Goal: Information Seeking & Learning: Learn about a topic

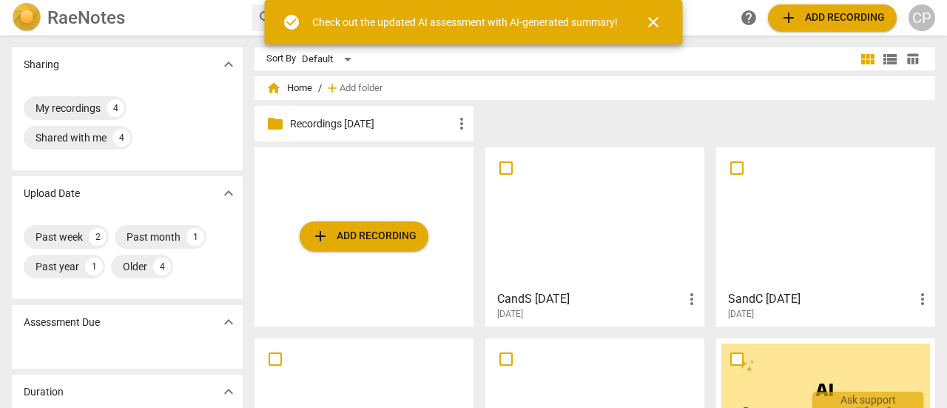
click at [589, 209] on div at bounding box center [595, 217] width 209 height 131
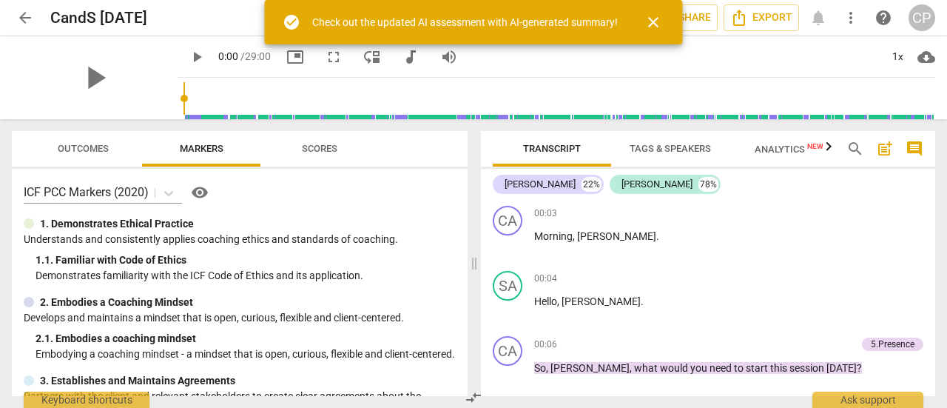
click at [656, 11] on button "close" at bounding box center [654, 22] width 36 height 36
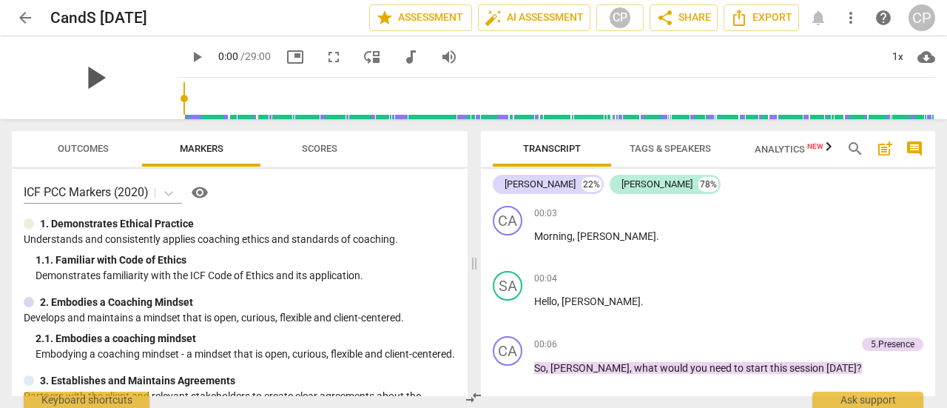
click at [110, 76] on span "play_arrow" at bounding box center [94, 77] width 38 height 38
click at [110, 76] on span "pause" at bounding box center [94, 77] width 38 height 38
click at [110, 76] on span "play_arrow" at bounding box center [94, 77] width 38 height 38
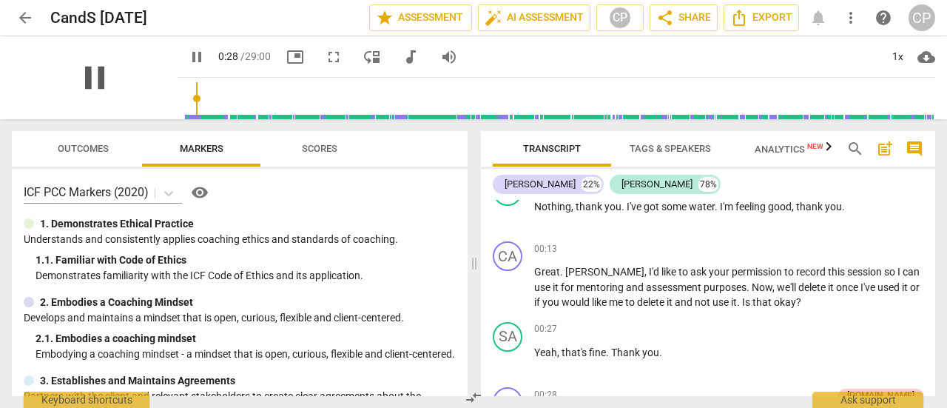
scroll to position [437, 0]
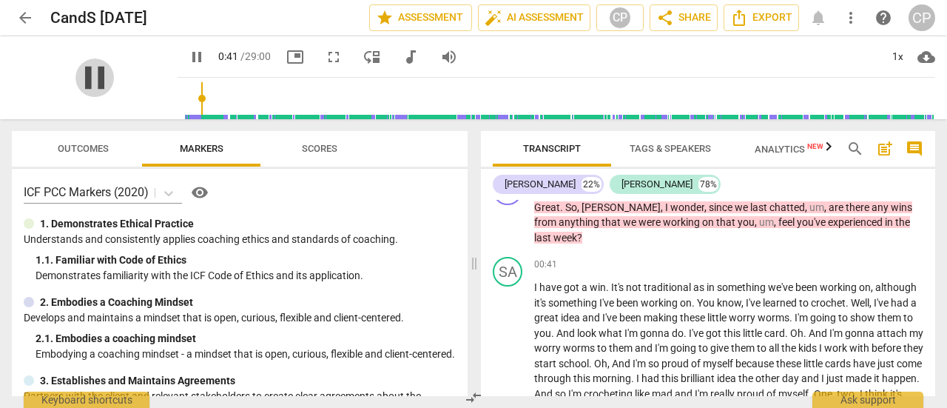
click at [95, 66] on span "pause" at bounding box center [94, 77] width 38 height 38
click at [108, 72] on span "play_arrow" at bounding box center [94, 77] width 38 height 38
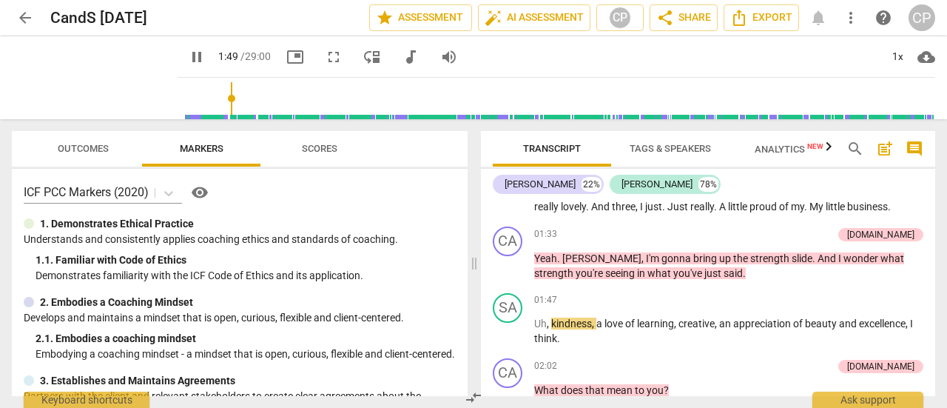
click at [206, 60] on span "pause" at bounding box center [197, 57] width 18 height 18
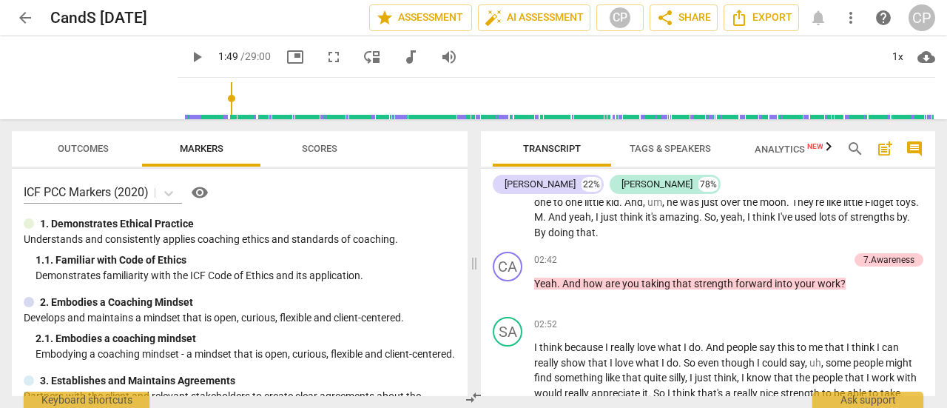
scroll to position [919, 0]
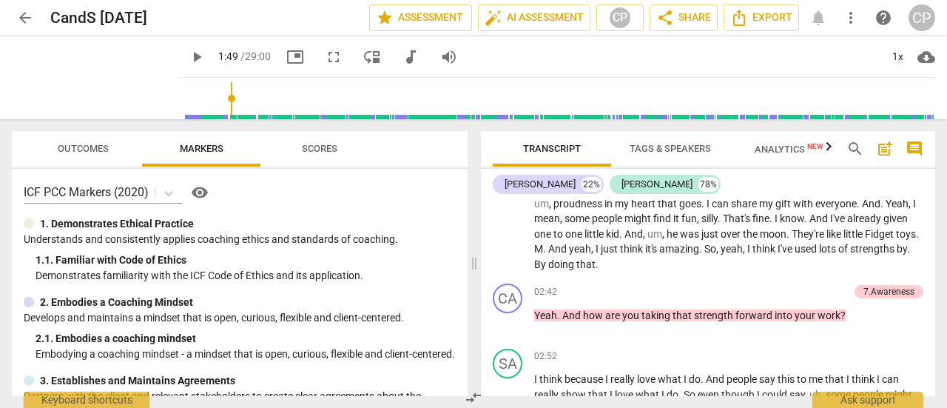
click at [206, 60] on span "play_arrow" at bounding box center [197, 57] width 18 height 18
click at [206, 60] on span "pause" at bounding box center [197, 57] width 18 height 18
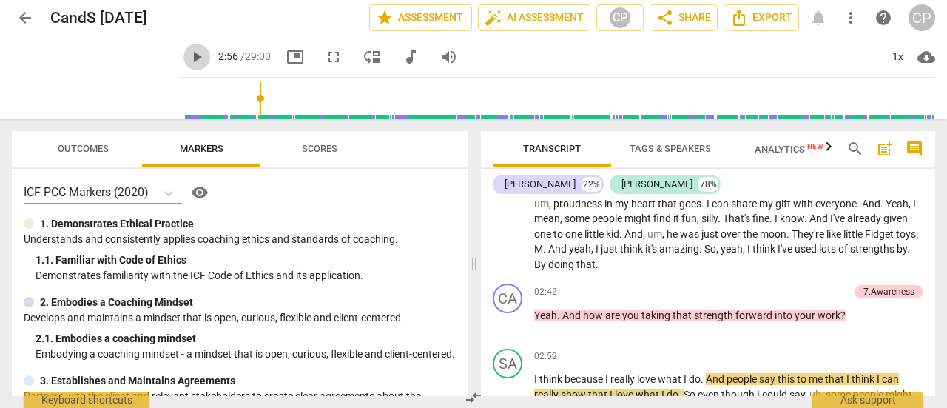
click at [206, 60] on span "play_arrow" at bounding box center [197, 57] width 18 height 18
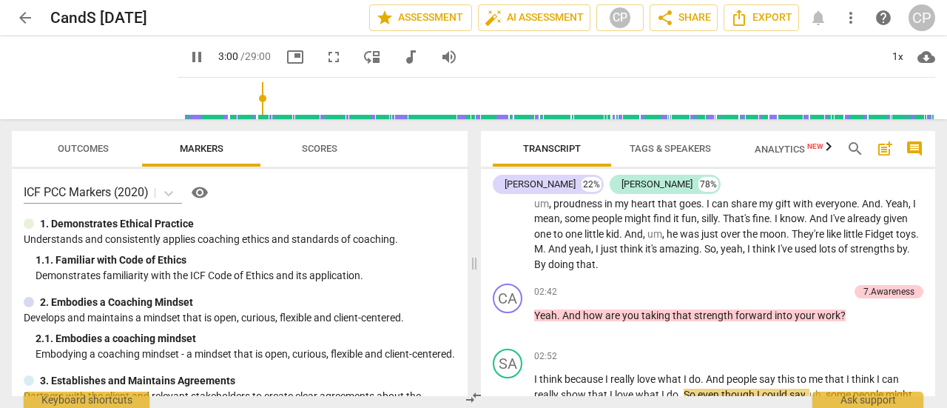
scroll to position [1122, 0]
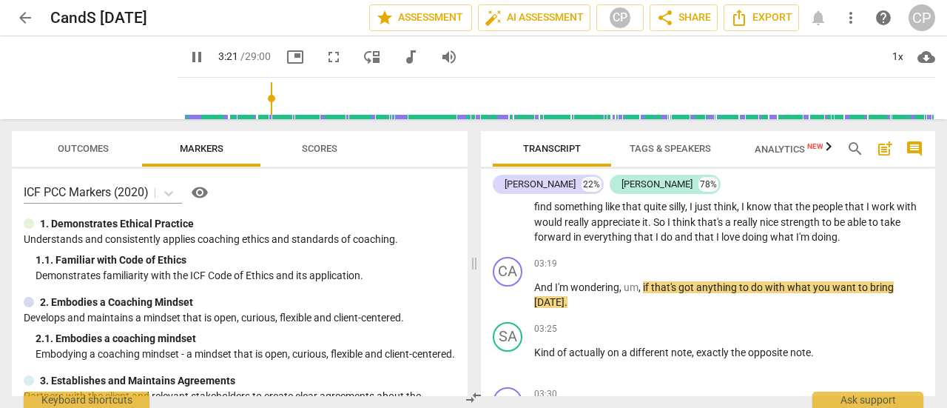
drag, startPoint x: 222, startPoint y: 60, endPoint x: 221, endPoint y: 51, distance: 8.9
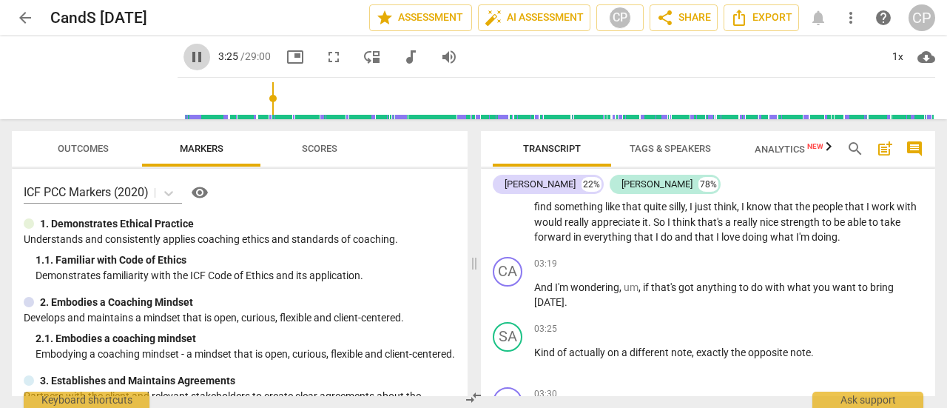
click at [206, 57] on span "pause" at bounding box center [197, 57] width 18 height 18
type input "206"
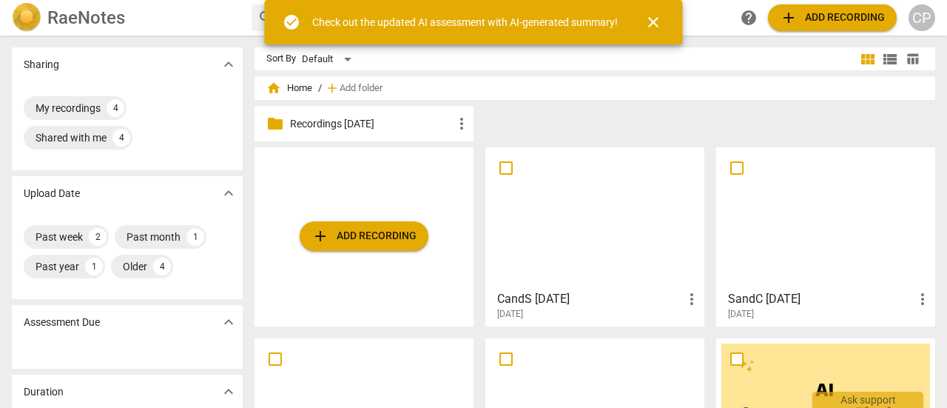
click at [608, 222] on div at bounding box center [595, 217] width 209 height 131
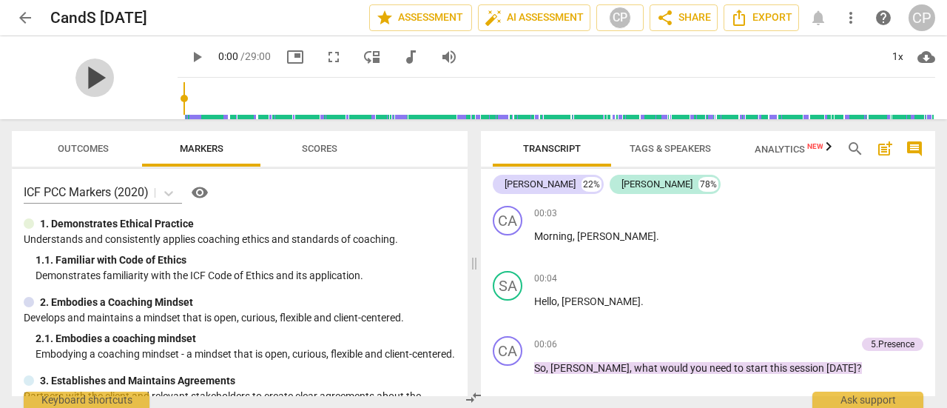
click at [103, 74] on span "play_arrow" at bounding box center [94, 77] width 38 height 38
click at [335, 97] on input "range" at bounding box center [560, 98] width 752 height 47
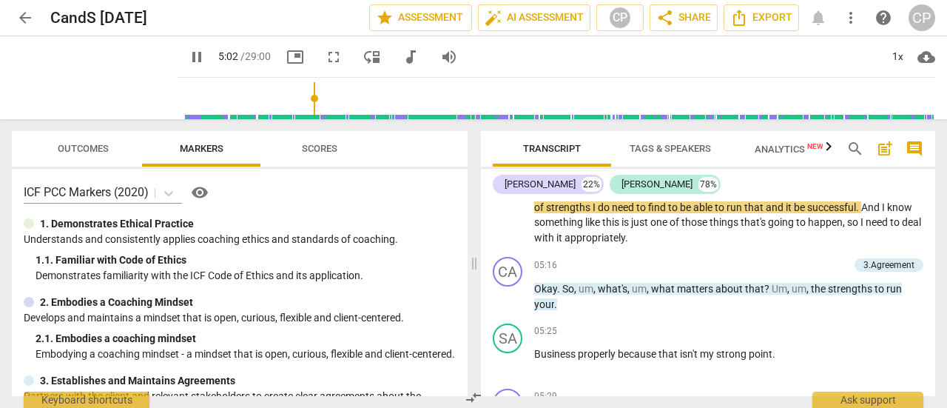
click at [299, 95] on input "range" at bounding box center [560, 98] width 752 height 47
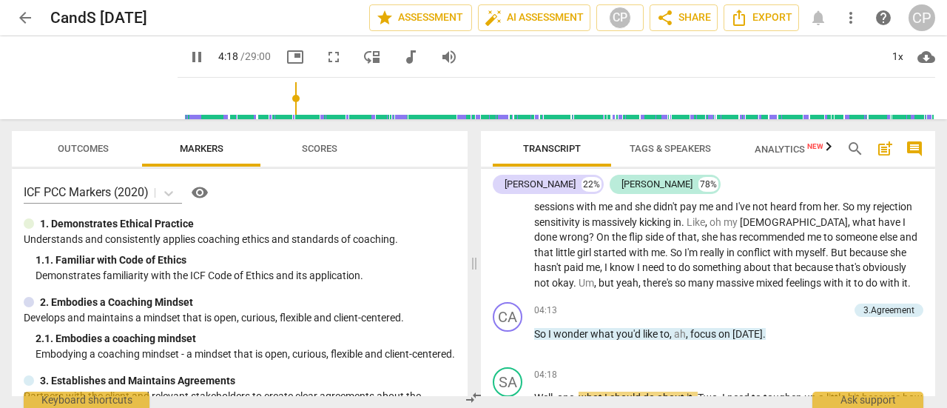
scroll to position [1619, 0]
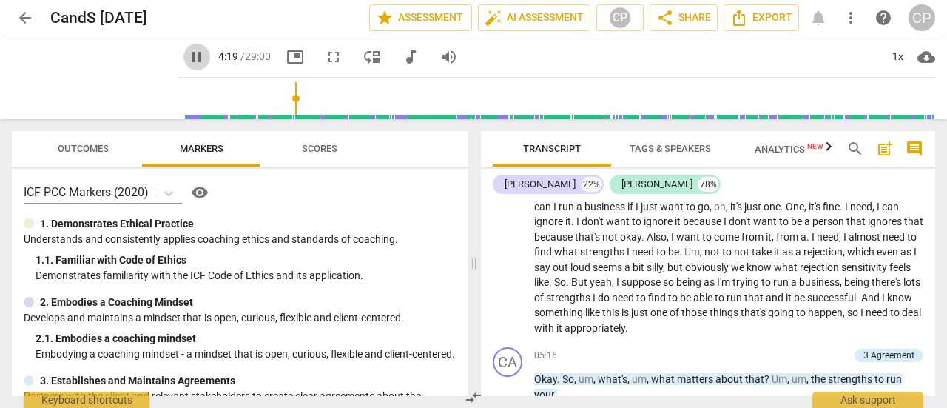
click at [206, 57] on span "pause" at bounding box center [197, 57] width 18 height 18
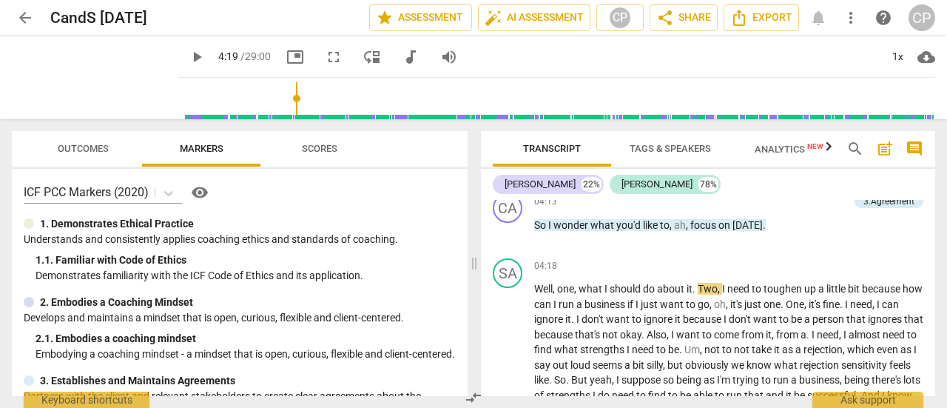
scroll to position [1585, 0]
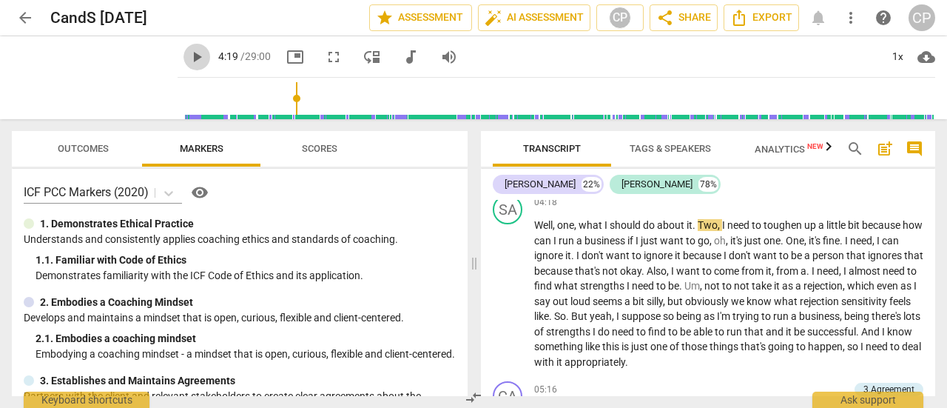
click at [206, 51] on span "play_arrow" at bounding box center [197, 57] width 18 height 18
type input "296"
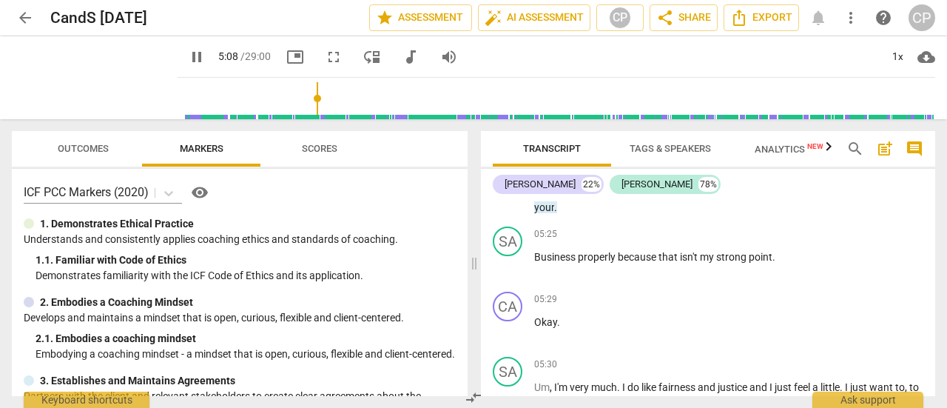
scroll to position [1744, 0]
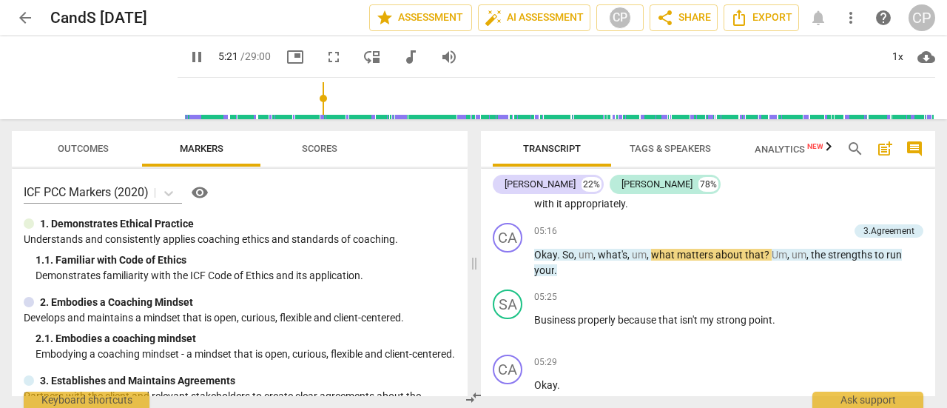
click at [206, 52] on span "pause" at bounding box center [197, 57] width 18 height 18
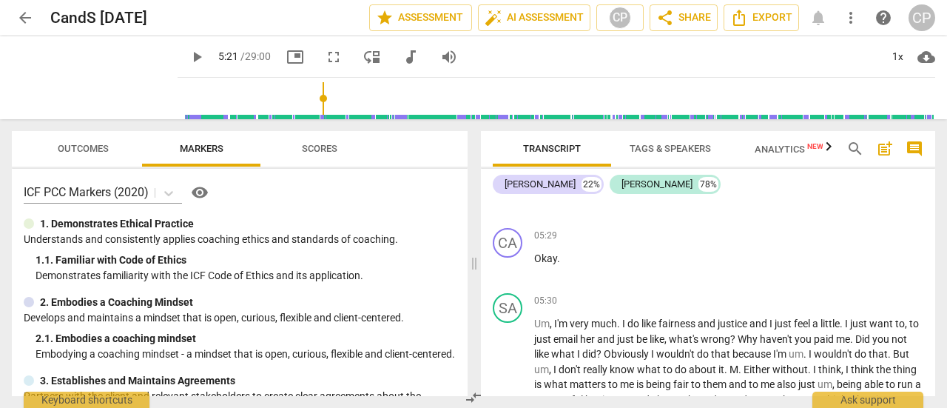
scroll to position [1775, 0]
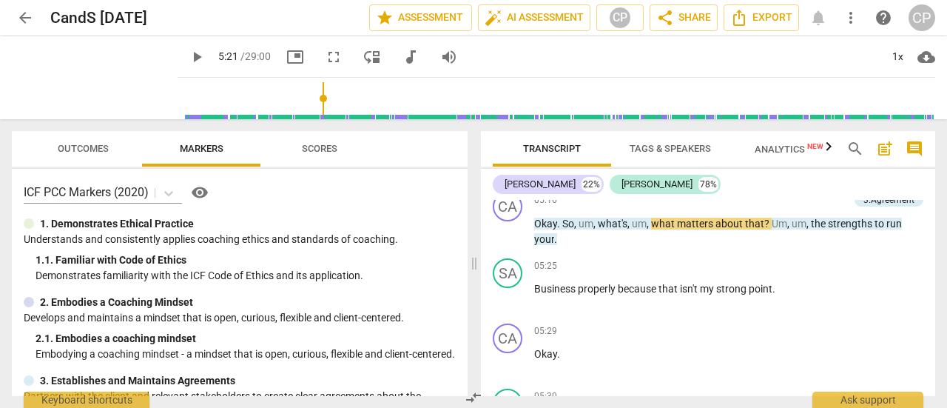
click at [206, 58] on span "play_arrow" at bounding box center [197, 57] width 18 height 18
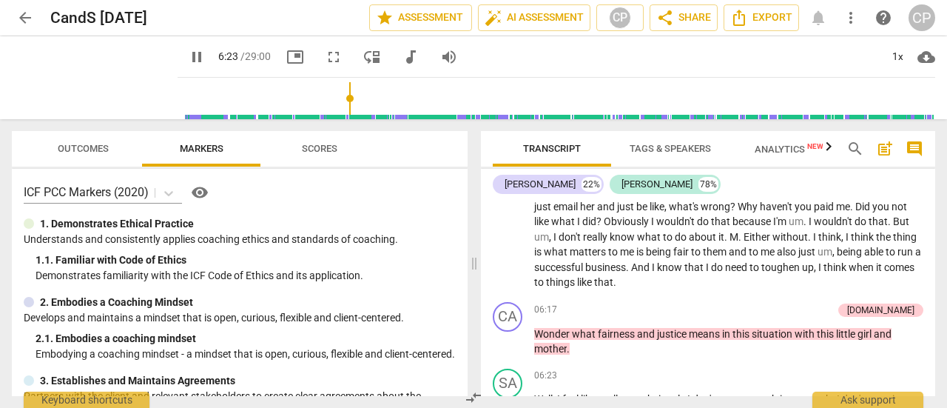
click at [206, 58] on span "pause" at bounding box center [197, 57] width 18 height 18
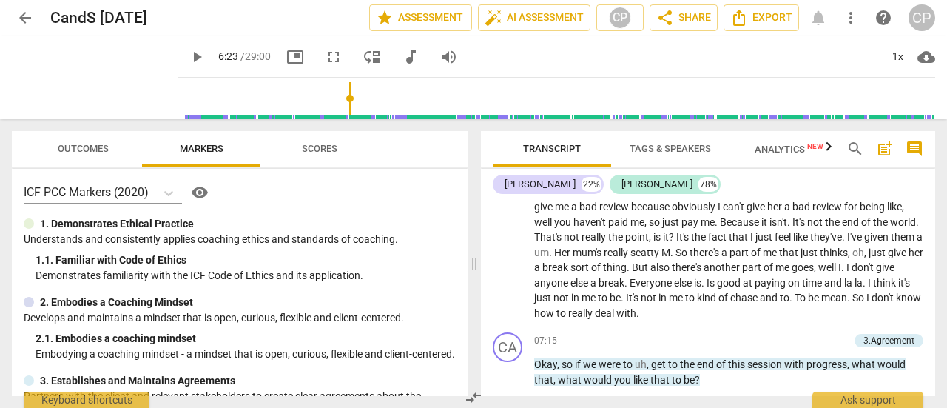
click at [206, 58] on span "play_arrow" at bounding box center [197, 57] width 18 height 18
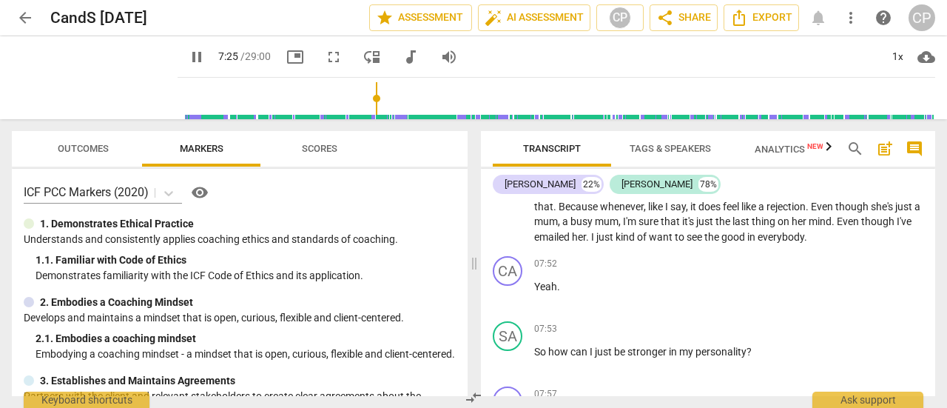
click at [206, 58] on span "pause" at bounding box center [197, 57] width 18 height 18
click at [206, 56] on span "play_arrow" at bounding box center [197, 57] width 18 height 18
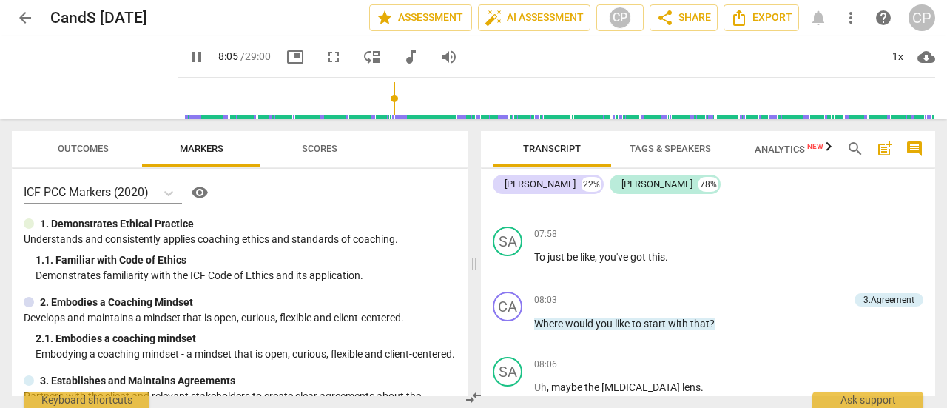
click at [206, 56] on span "pause" at bounding box center [197, 57] width 18 height 18
click at [206, 56] on span "play_arrow" at bounding box center [197, 57] width 18 height 18
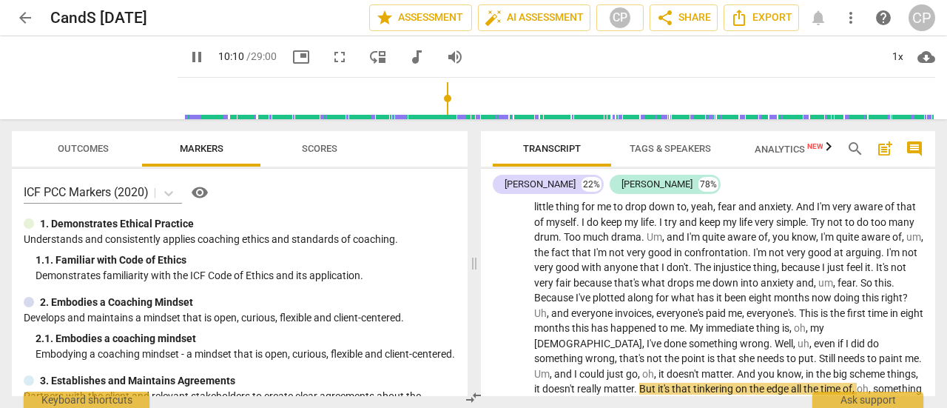
scroll to position [3344, 0]
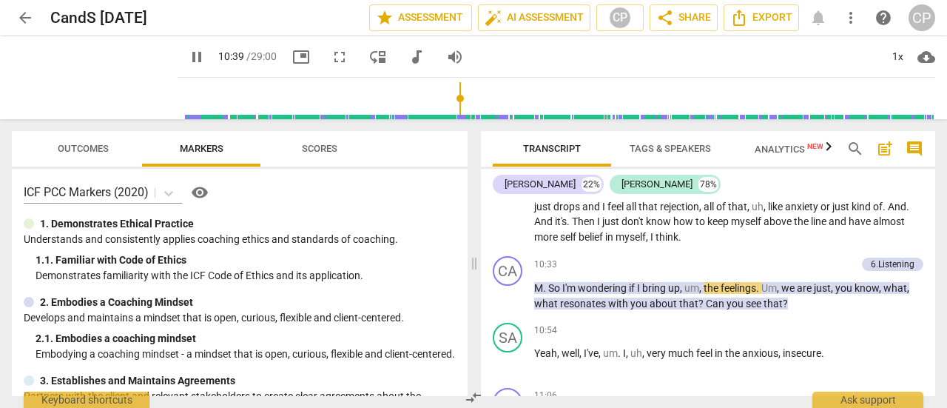
click at [206, 58] on span "pause" at bounding box center [197, 57] width 18 height 18
click at [206, 53] on span "play_arrow" at bounding box center [197, 57] width 18 height 18
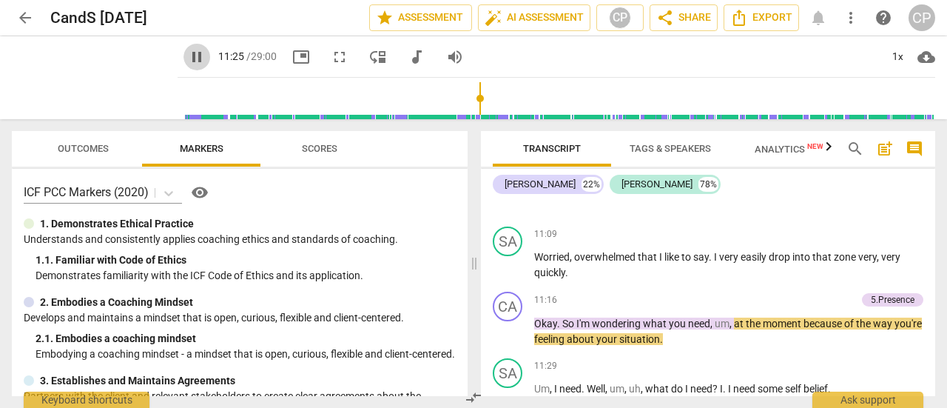
click at [206, 53] on span "pause" at bounding box center [197, 57] width 18 height 18
click at [206, 53] on span "play_arrow" at bounding box center [197, 57] width 18 height 18
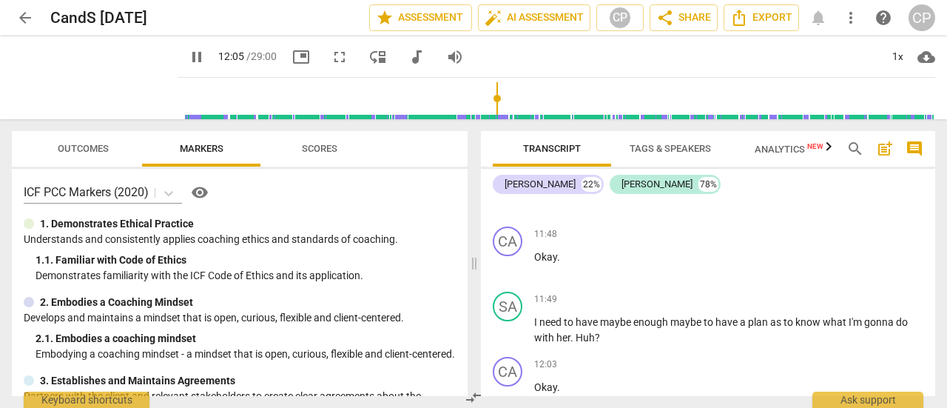
scroll to position [4028, 0]
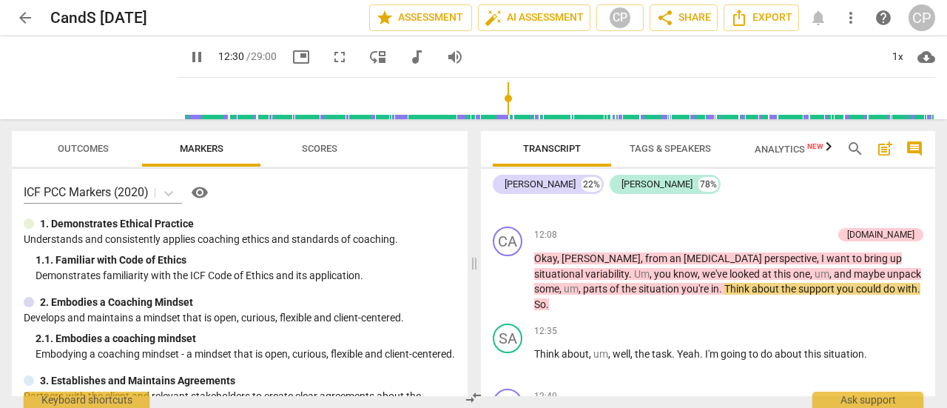
click at [206, 53] on span "pause" at bounding box center [197, 57] width 18 height 18
drag, startPoint x: 936, startPoint y: 264, endPoint x: 937, endPoint y: 279, distance: 14.8
click at [937, 279] on div "Transcript Tags & Speakers Analytics New search post_add comment [PERSON_NAME] …" at bounding box center [711, 263] width 472 height 289
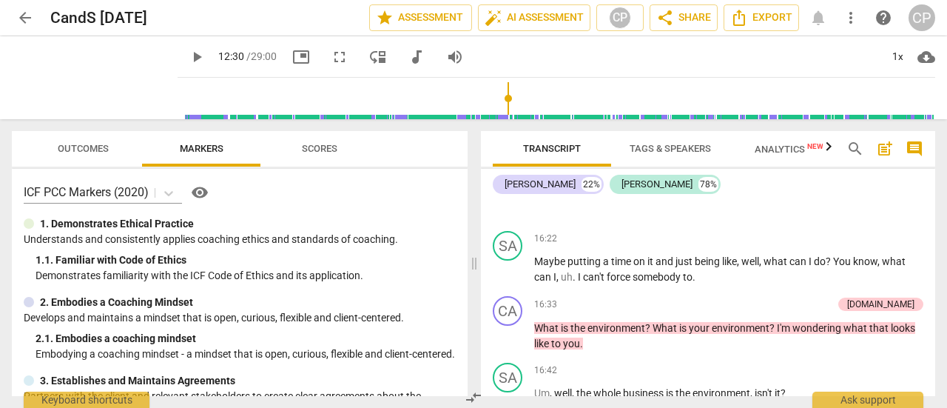
scroll to position [5911, 0]
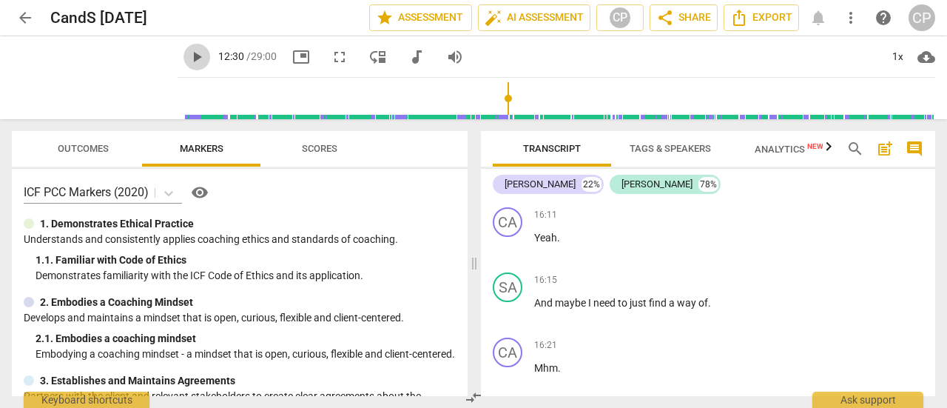
click at [206, 58] on span "play_arrow" at bounding box center [197, 57] width 18 height 18
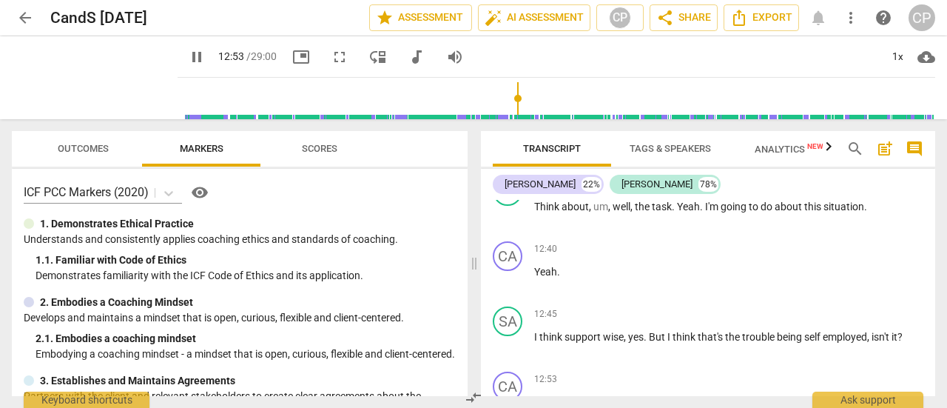
click at [210, 58] on span "pause" at bounding box center [197, 57] width 27 height 18
type input "774"
